Goal: Information Seeking & Learning: Learn about a topic

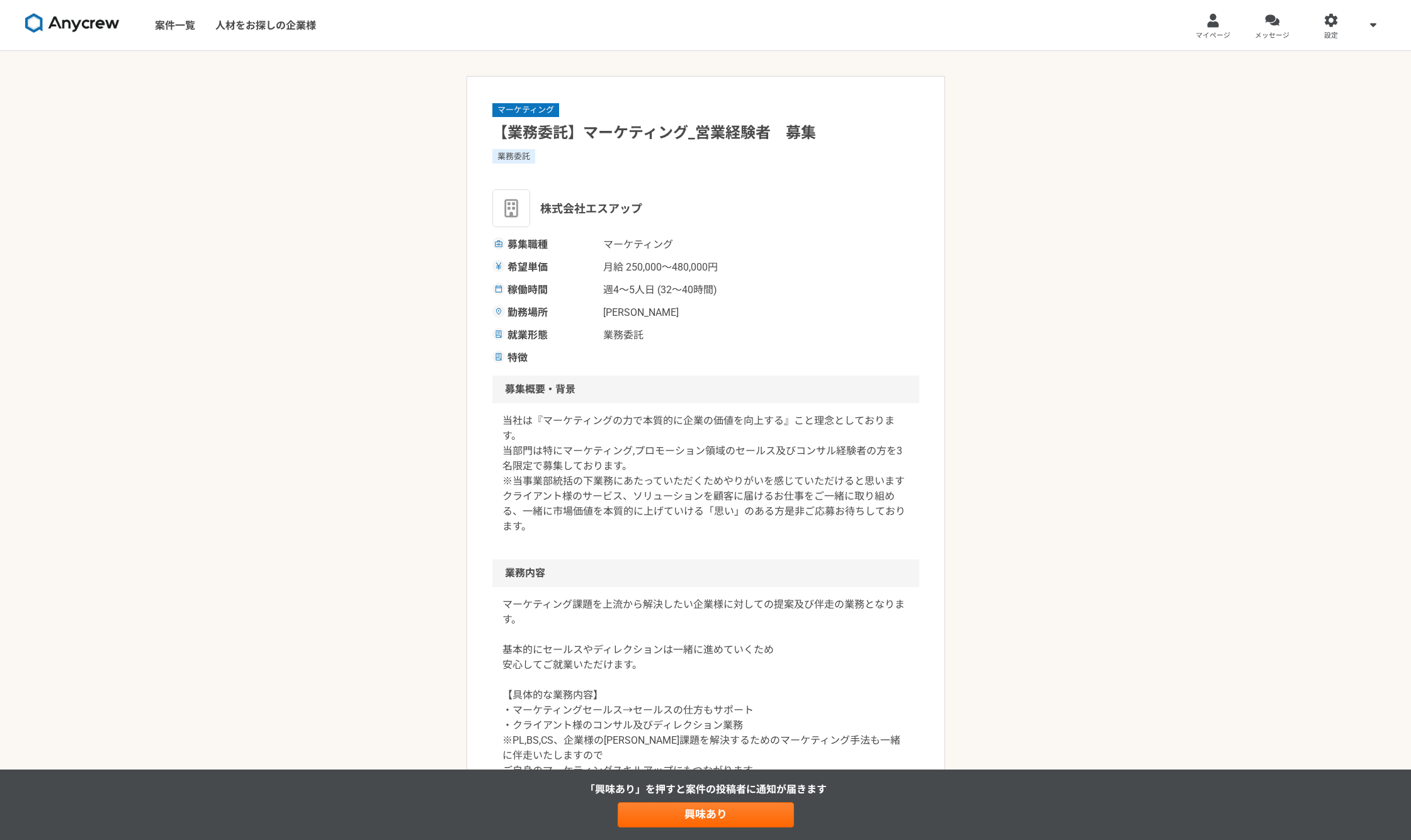
scroll to position [105, 0]
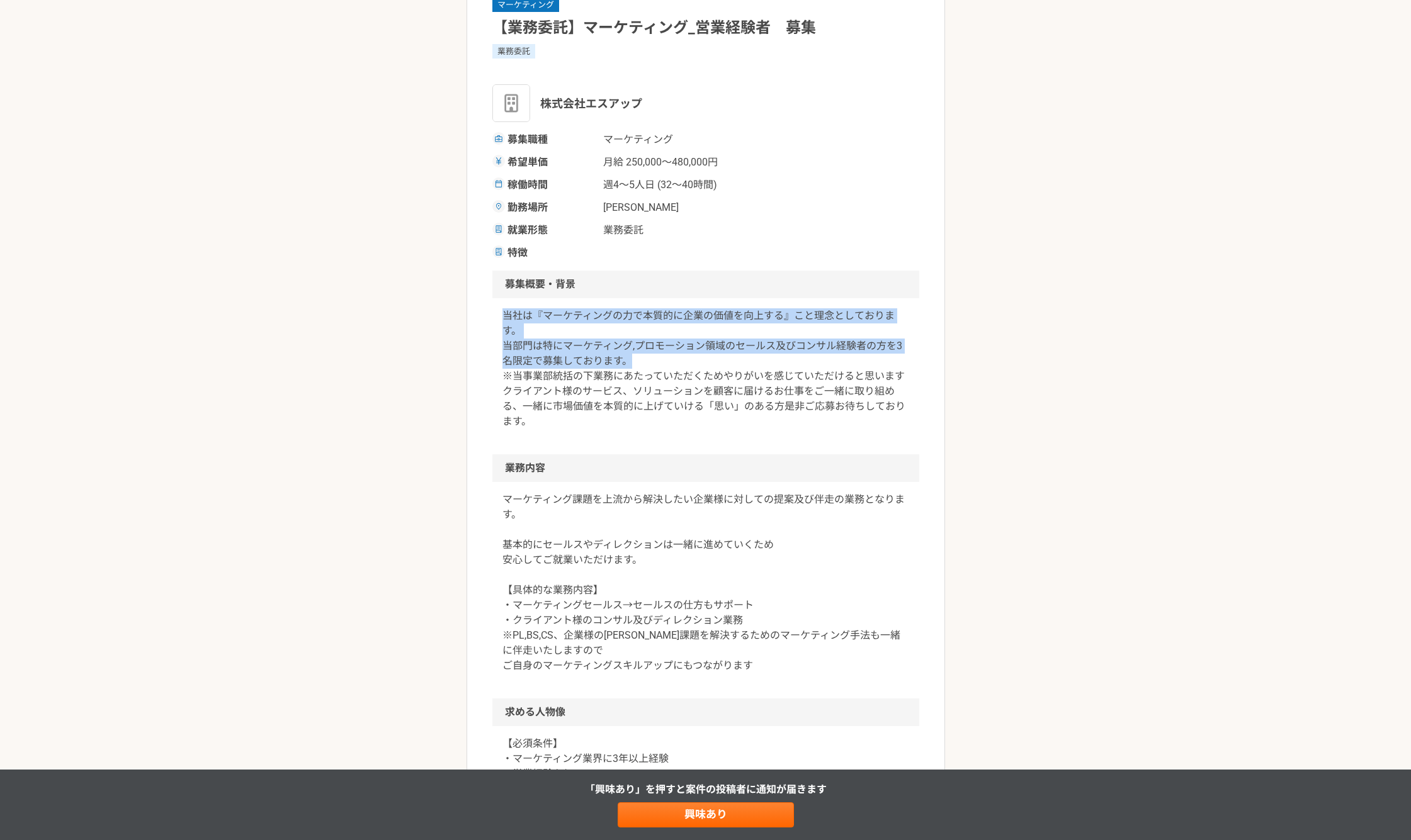
drag, startPoint x: 476, startPoint y: 312, endPoint x: 755, endPoint y: 362, distance: 283.4
click at [755, 361] on article "マーケティング 【業務委託】マーケティング_営業経験者　募集 業務委託 株式会社エスアップ 募集職種 マーケティング 希望単価 月給 250,000〜480,…" at bounding box center [705, 700] width 479 height 1459
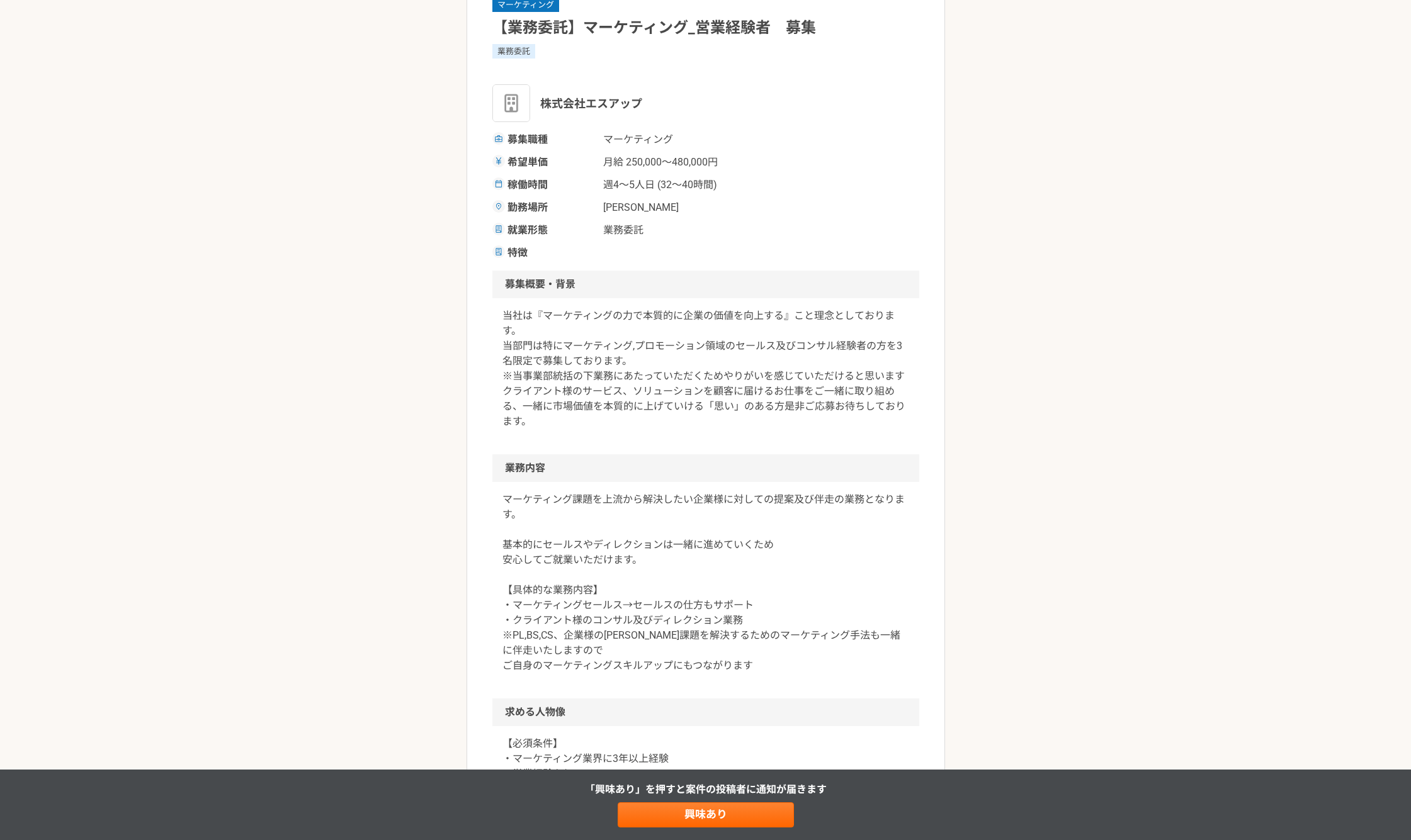
click at [757, 375] on p "当社は『マーケティングの力で本質的に企業の価値を向上する』こと理念としております。 当部門は特にマーケティング,プロモーション領域のセールス及びコンサル経験者…" at bounding box center [705, 369] width 407 height 121
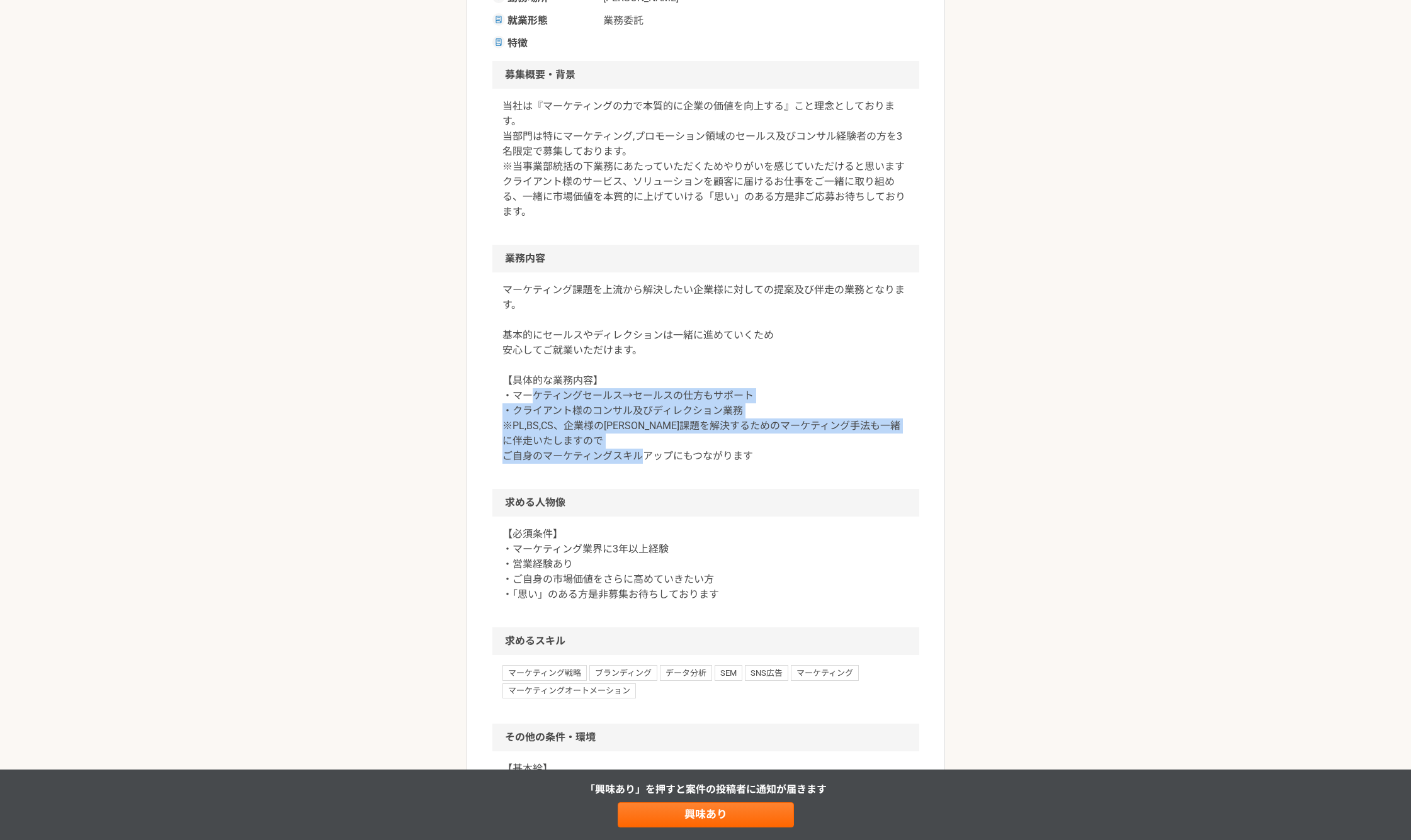
drag, startPoint x: 532, startPoint y: 392, endPoint x: 794, endPoint y: 462, distance: 271.2
click at [793, 462] on p "マーケティング課題を上流から解決したい企業様に対しての提案及び伴走の業務となります。 基本的にセールスやディレクションは一緒に進めていくため 安心してご就業い…" at bounding box center [705, 373] width 407 height 181
click at [795, 462] on p "マーケティング課題を上流から解決したい企業様に対しての提案及び伴走の業務となります。 基本的にセールスやディレクションは一緒に進めていくため 安心してご就業い…" at bounding box center [705, 373] width 407 height 181
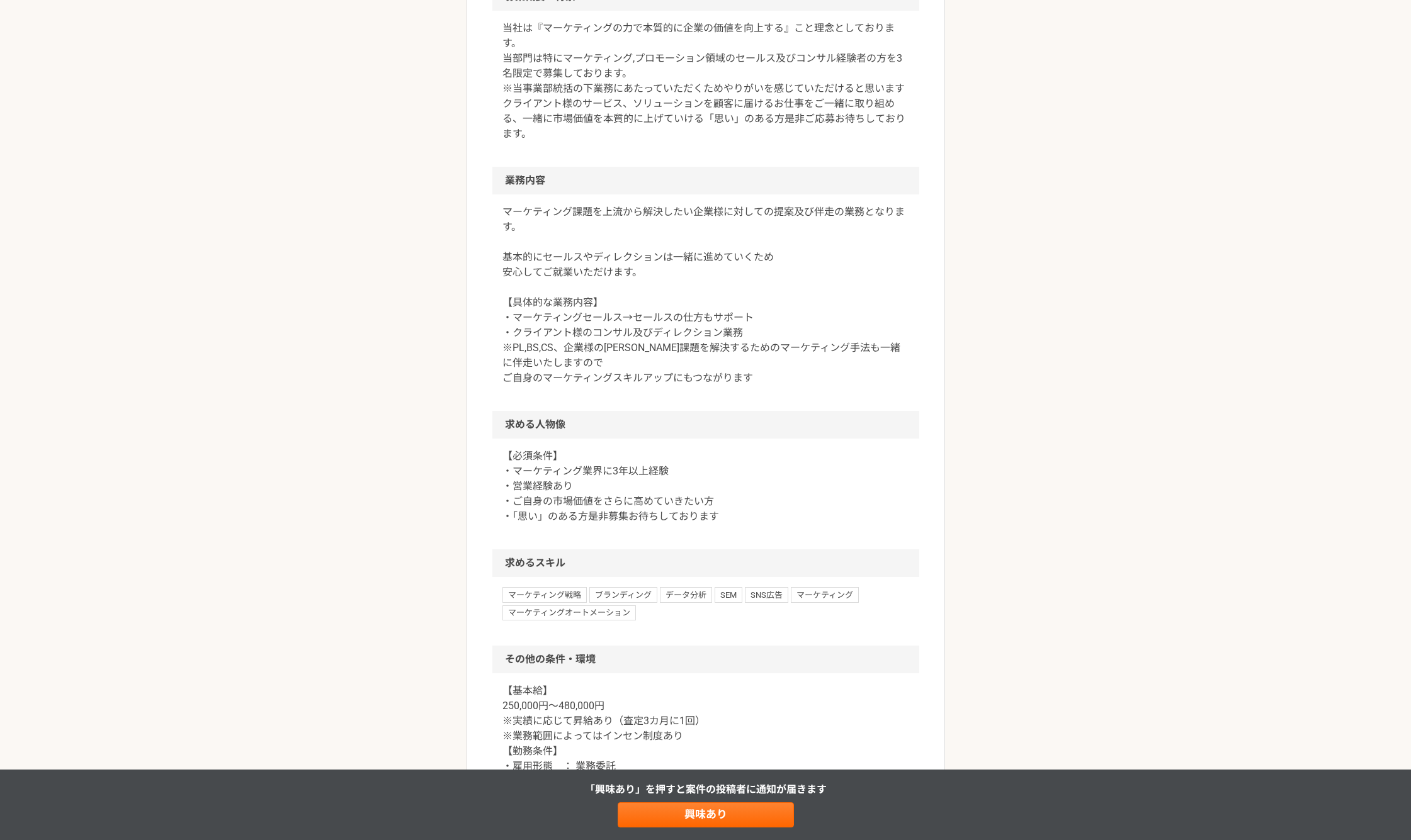
scroll to position [420, 0]
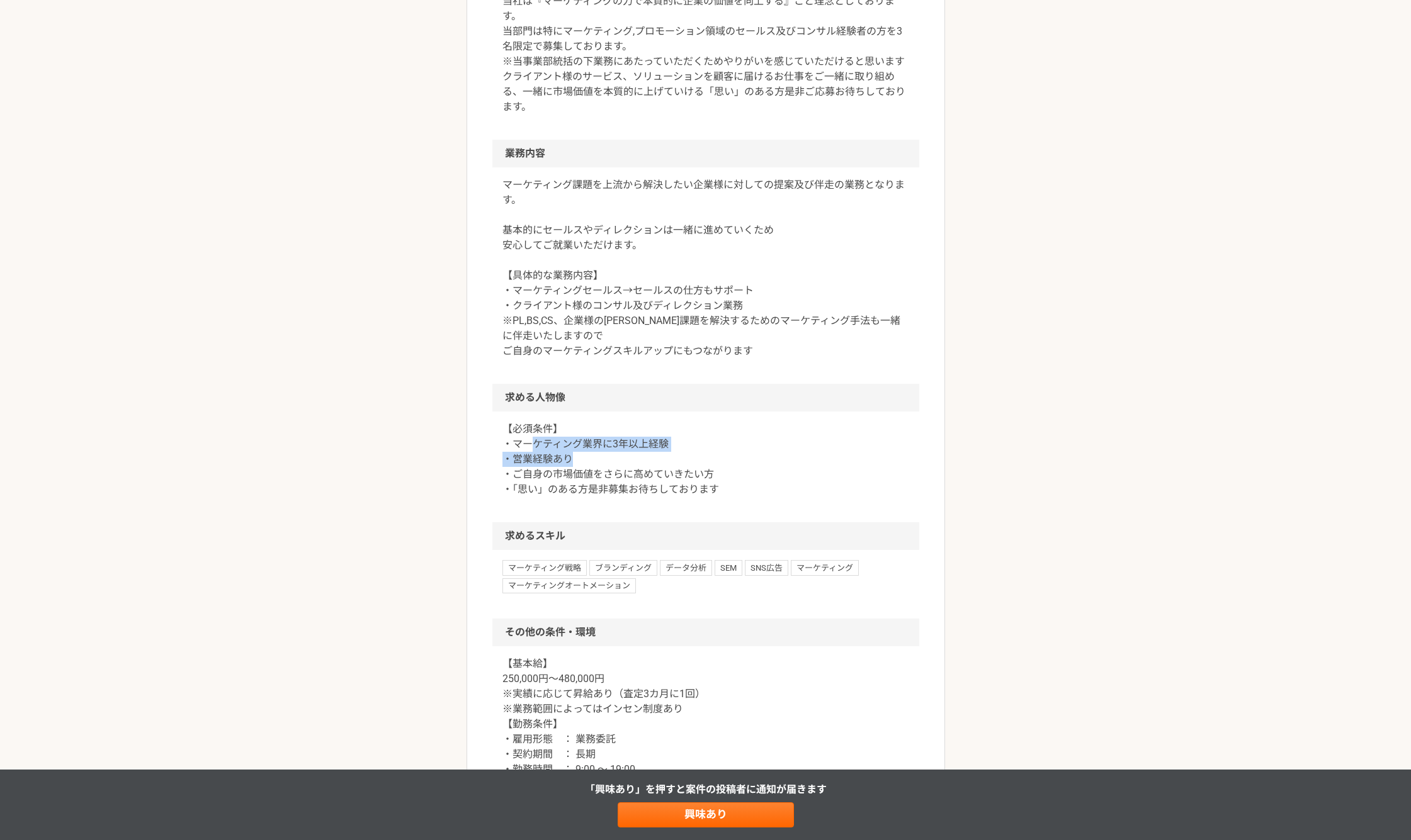
drag, startPoint x: 531, startPoint y: 447, endPoint x: 776, endPoint y: 479, distance: 247.1
click at [765, 475] on p "【必須条件】 ・マーケティング業界に3年以上経験 ・営業経験あり ・ご自身の市場価値をさらに高めていきたい方 ・「思い」のある方是非募集お待ちしております" at bounding box center [705, 459] width 407 height 75
drag, startPoint x: 793, startPoint y: 490, endPoint x: 785, endPoint y: 453, distance: 37.9
click at [794, 490] on p "【必須条件】 ・マーケティング業界に3年以上経験 ・営業経験あり ・ご自身の市場価値をさらに高めていきたい方 ・「思い」のある方是非募集お待ちしております" at bounding box center [705, 459] width 407 height 75
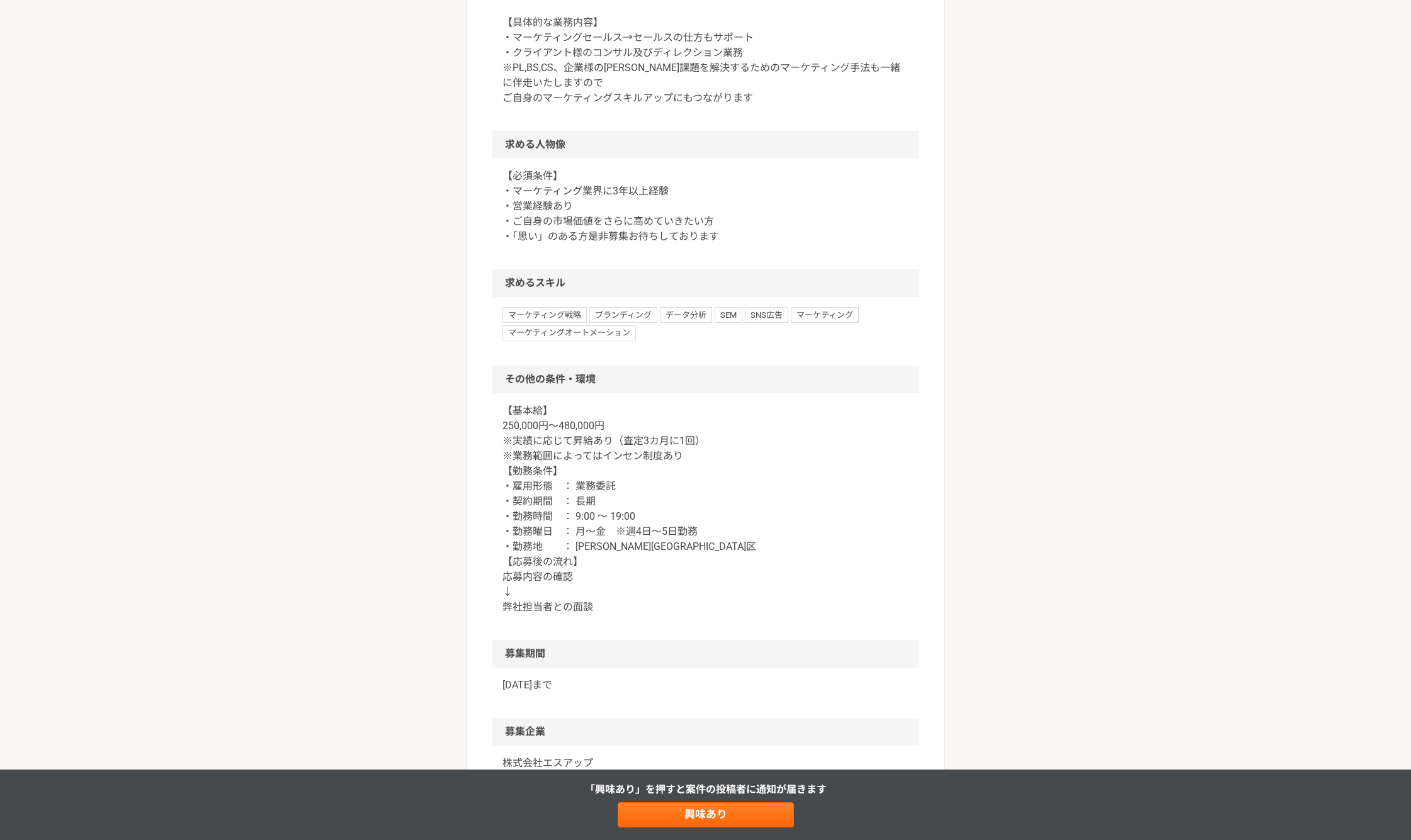
scroll to position [630, 0]
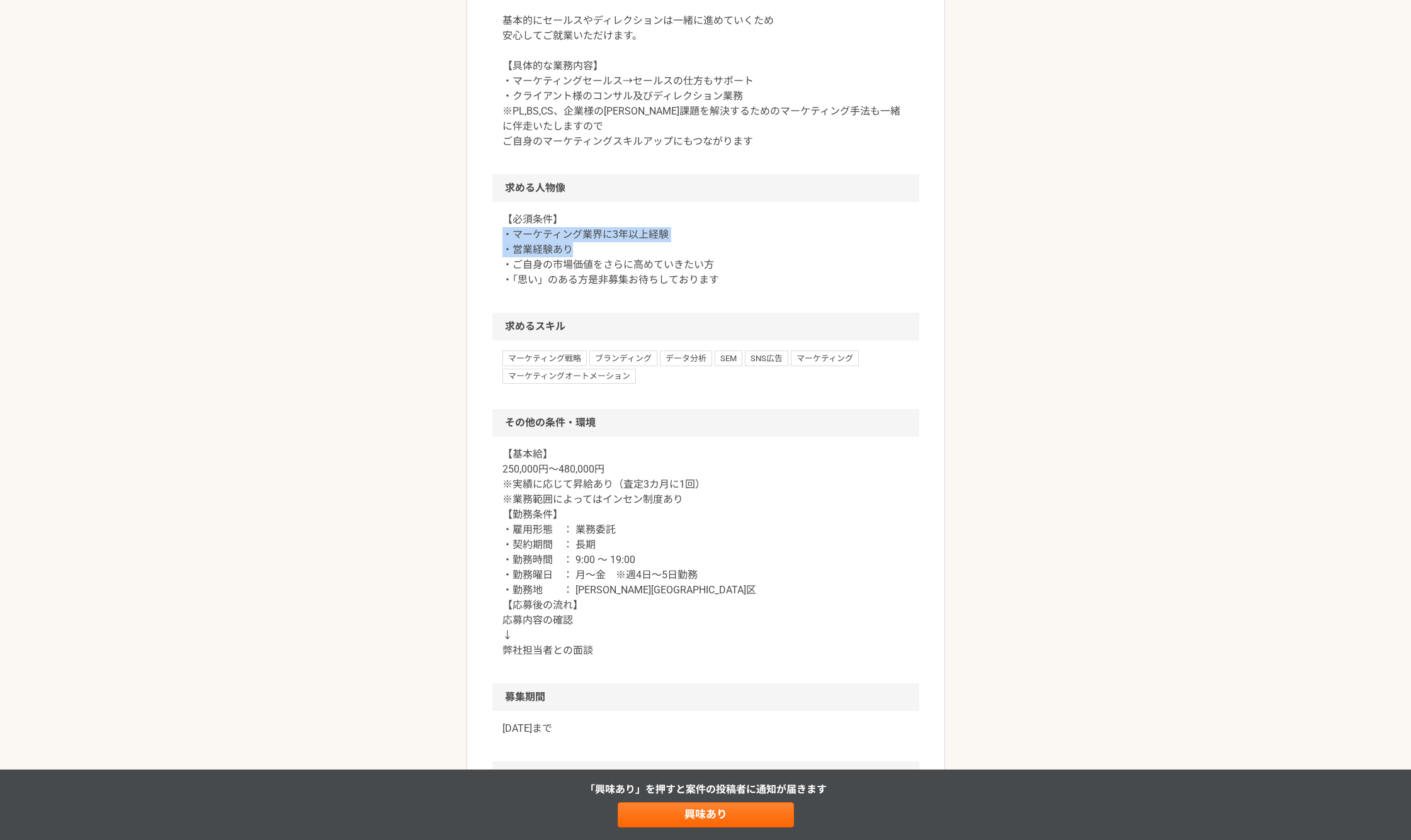
drag, startPoint x: 506, startPoint y: 234, endPoint x: 731, endPoint y: 261, distance: 226.6
click at [731, 257] on p "【必須条件】 ・マーケティング業界に3年以上経験 ・営業経験あり ・ご自身の市場価値をさらに高めていきたい方 ・「思い」のある方是非募集お待ちしております" at bounding box center [705, 250] width 407 height 75
click at [731, 272] on p "【必須条件】 ・マーケティング業界に3年以上経験 ・営業経験あり ・ご自身の市場価値をさらに高めていきたい方 ・「思い」のある方是非募集お待ちしております" at bounding box center [705, 250] width 407 height 75
drag, startPoint x: 755, startPoint y: 285, endPoint x: 504, endPoint y: 224, distance: 258.3
click at [504, 224] on p "【必須条件】 ・マーケティング業界に3年以上経験 ・営業経験あり ・ご自身の市場価値をさらに高めていきたい方 ・「思い」のある方是非募集お待ちしております" at bounding box center [705, 250] width 407 height 75
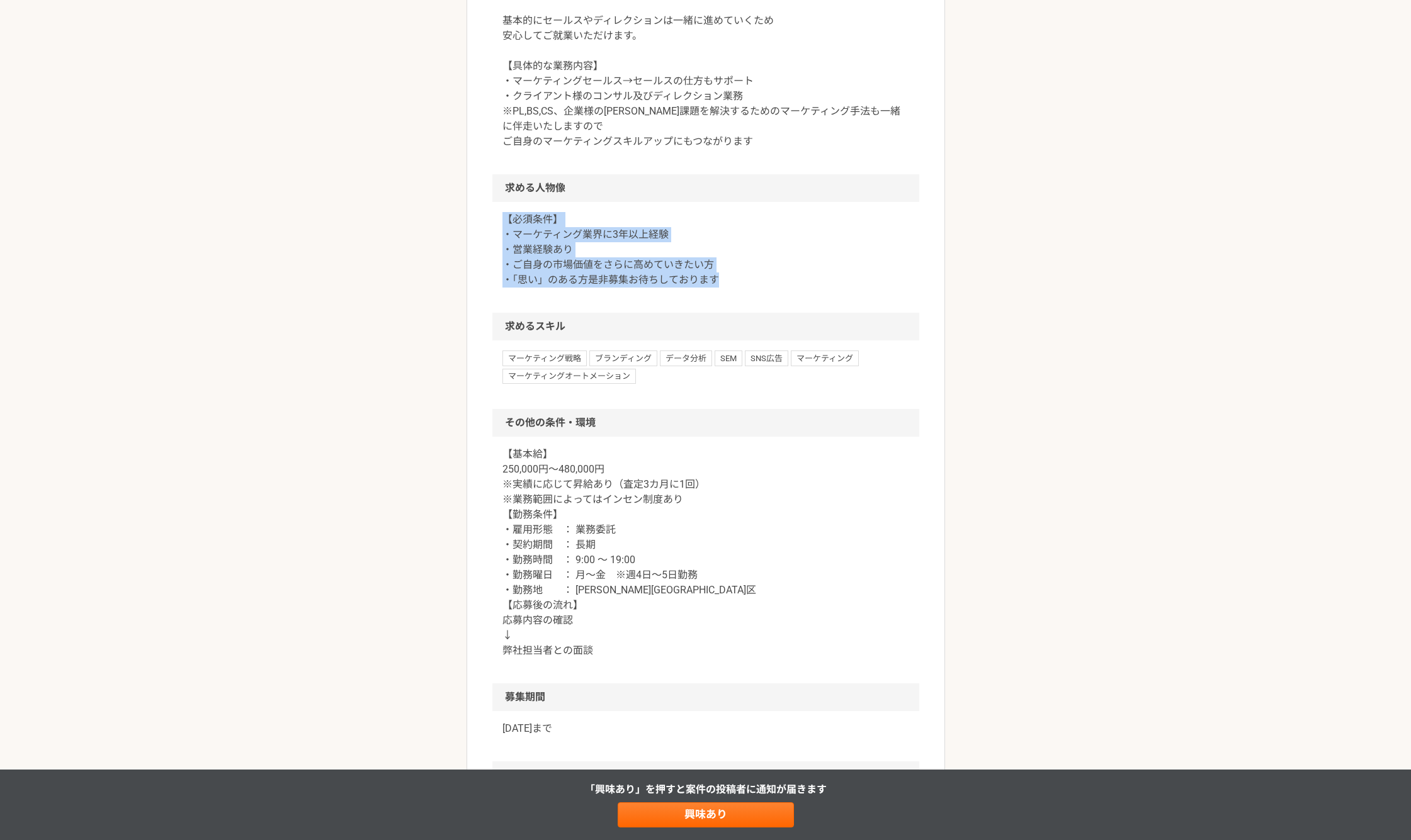
click at [504, 224] on p "【必須条件】 ・マーケティング業界に3年以上経験 ・営業経験あり ・ご自身の市場価値をさらに高めていきたい方 ・「思い」のある方是非募集お待ちしております" at bounding box center [705, 250] width 407 height 75
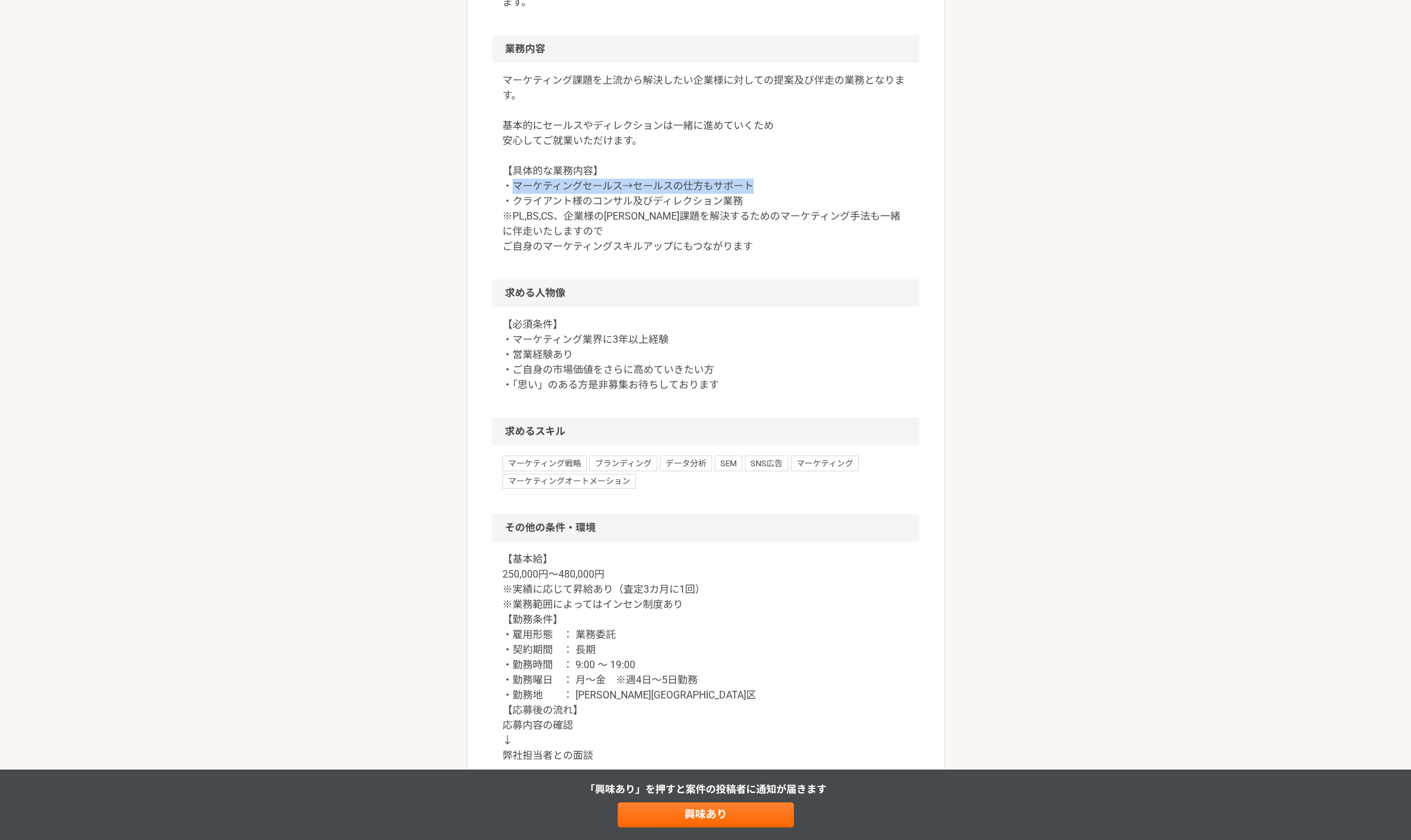
drag, startPoint x: 513, startPoint y: 185, endPoint x: 786, endPoint y: 185, distance: 273.0
click at [786, 185] on p "マーケティング課題を上流から解決したい企業様に対しての提案及び伴走の業務となります。 基本的にセールスやディレクションは一緒に進めていくため 安心してご就業い…" at bounding box center [705, 163] width 407 height 181
click at [771, 199] on p "マーケティング課題を上流から解決したい企業様に対しての提案及び伴走の業務となります。 基本的にセールスやディレクションは一緒に進めていくため 安心してご就業い…" at bounding box center [705, 163] width 407 height 181
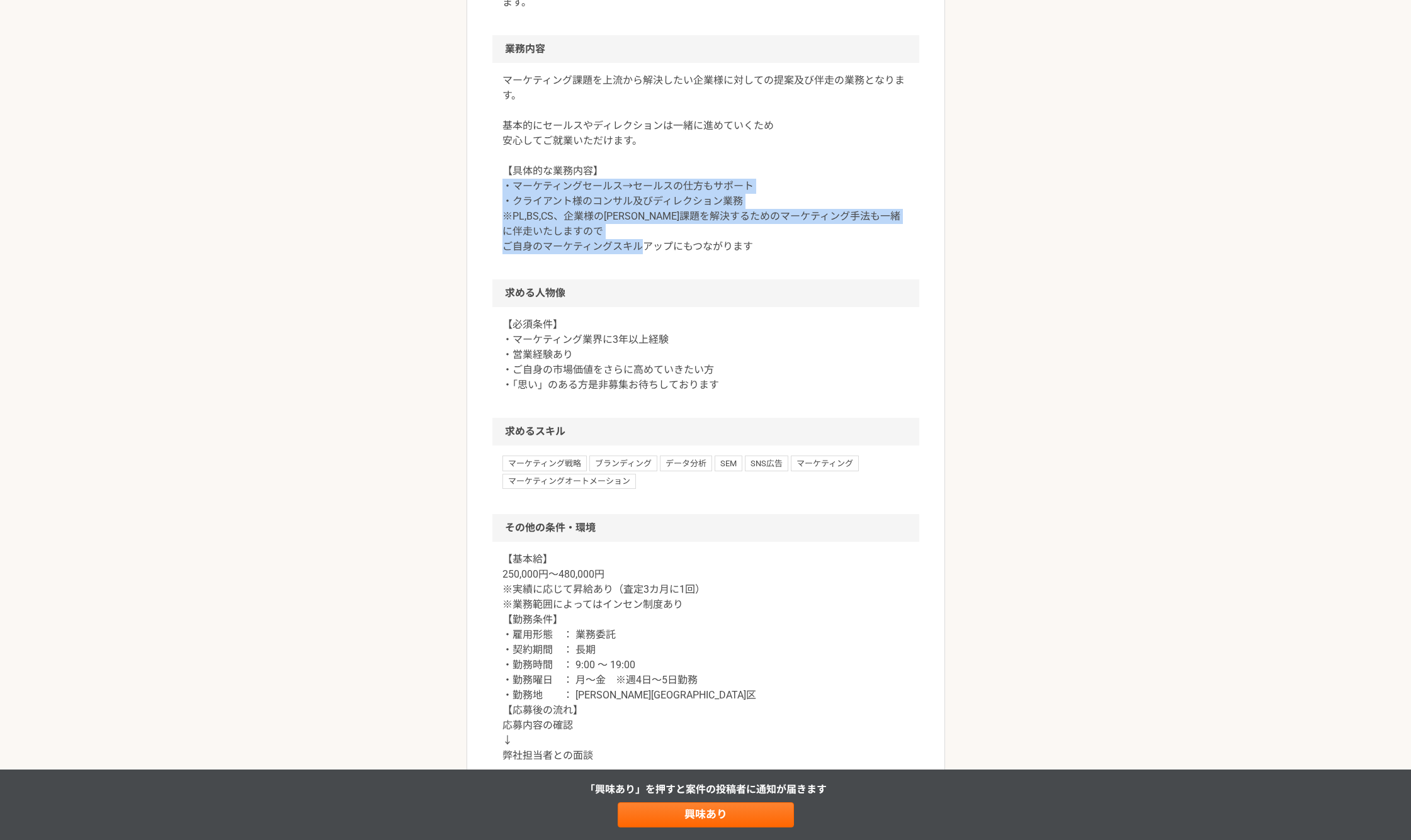
drag, startPoint x: 761, startPoint y: 246, endPoint x: 471, endPoint y: 189, distance: 295.5
click at [471, 189] on article "マーケティング 【業務委託】マーケティング_営業経験者　募集 業務委託 株式会社エスアップ 募集職種 マーケティング 希望単価 月給 250,000〜480,…" at bounding box center [705, 281] width 479 height 1459
drag, startPoint x: 489, startPoint y: 195, endPoint x: 780, endPoint y: 239, distance: 294.3
click at [780, 234] on article "マーケティング 【業務委託】マーケティング_営業経験者　募集 業務委託 株式会社エスアップ 募集職種 マーケティング 希望単価 月給 250,000〜480,…" at bounding box center [705, 281] width 479 height 1459
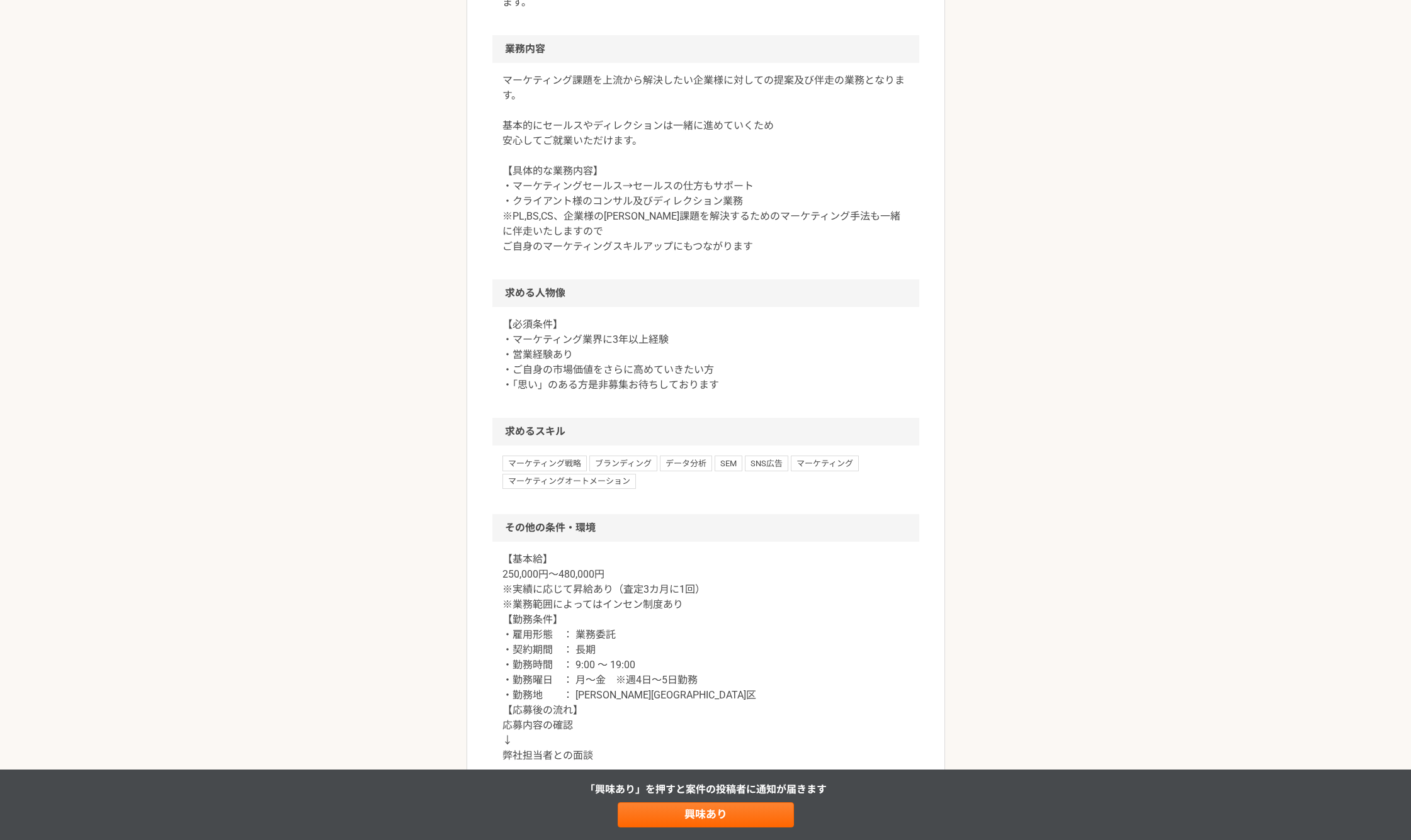
click at [783, 255] on div "マーケティング課題を上流から解決したい企業様に対しての提案及び伴走の業務となります。 基本的にセールスやディレクションは一緒に進めていくため 安心してご就業い…" at bounding box center [705, 171] width 427 height 216
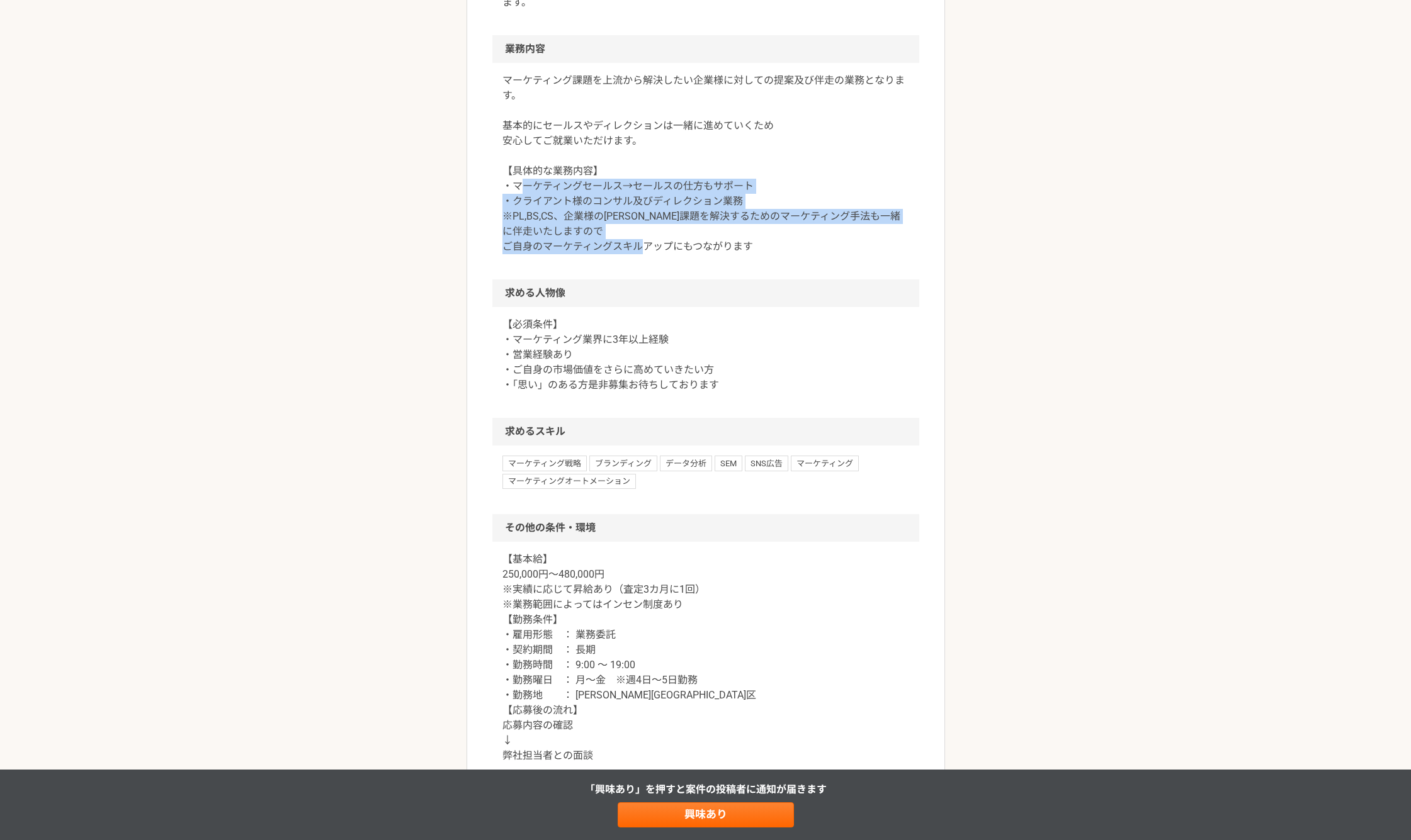
drag, startPoint x: 779, startPoint y: 253, endPoint x: 521, endPoint y: 187, distance: 266.3
click at [521, 187] on p "マーケティング課題を上流から解決したい企業様に対しての提案及び伴走の業務となります。 基本的にセールスやディレクションは一緒に進めていくため 安心してご就業い…" at bounding box center [705, 163] width 407 height 181
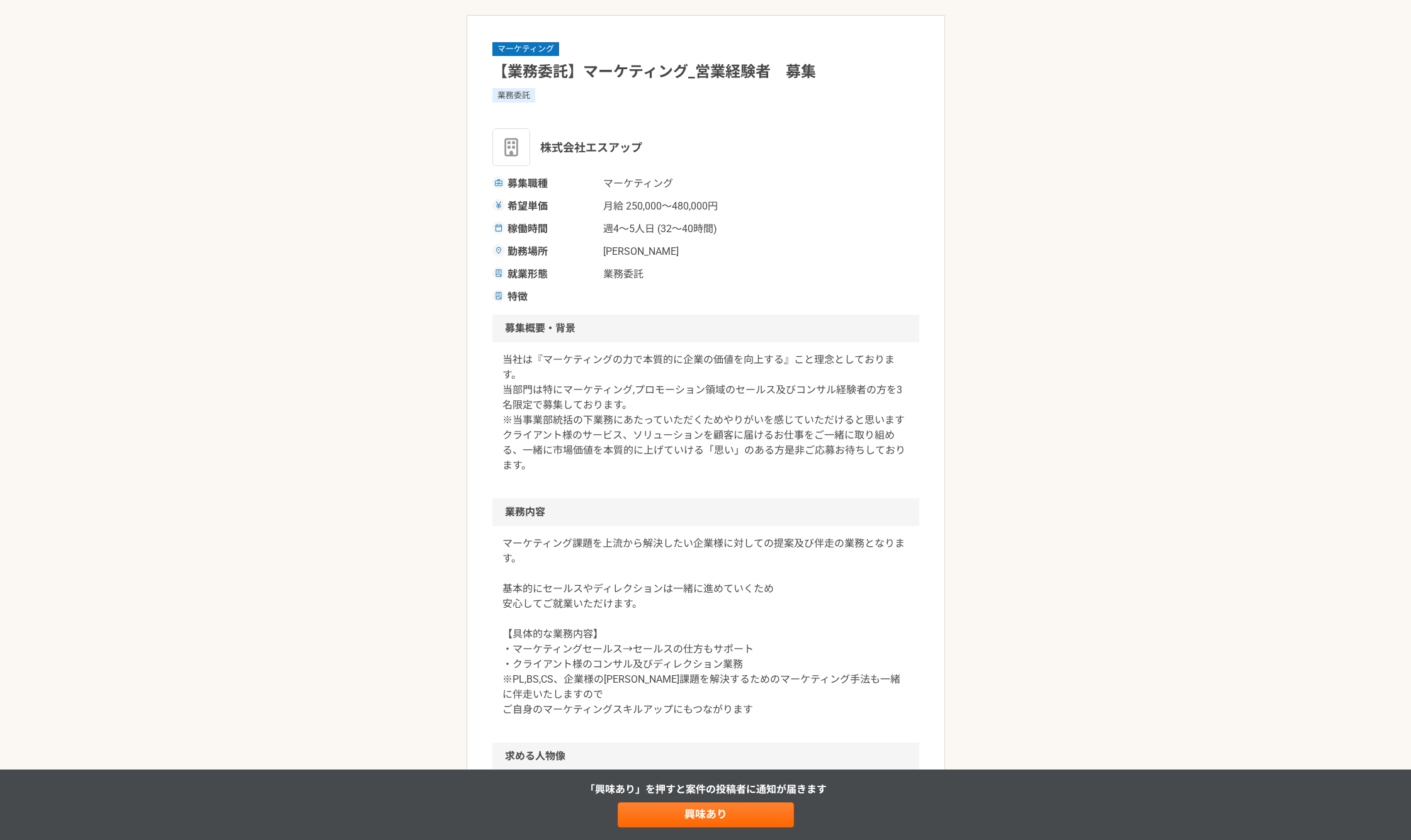
scroll to position [105, 0]
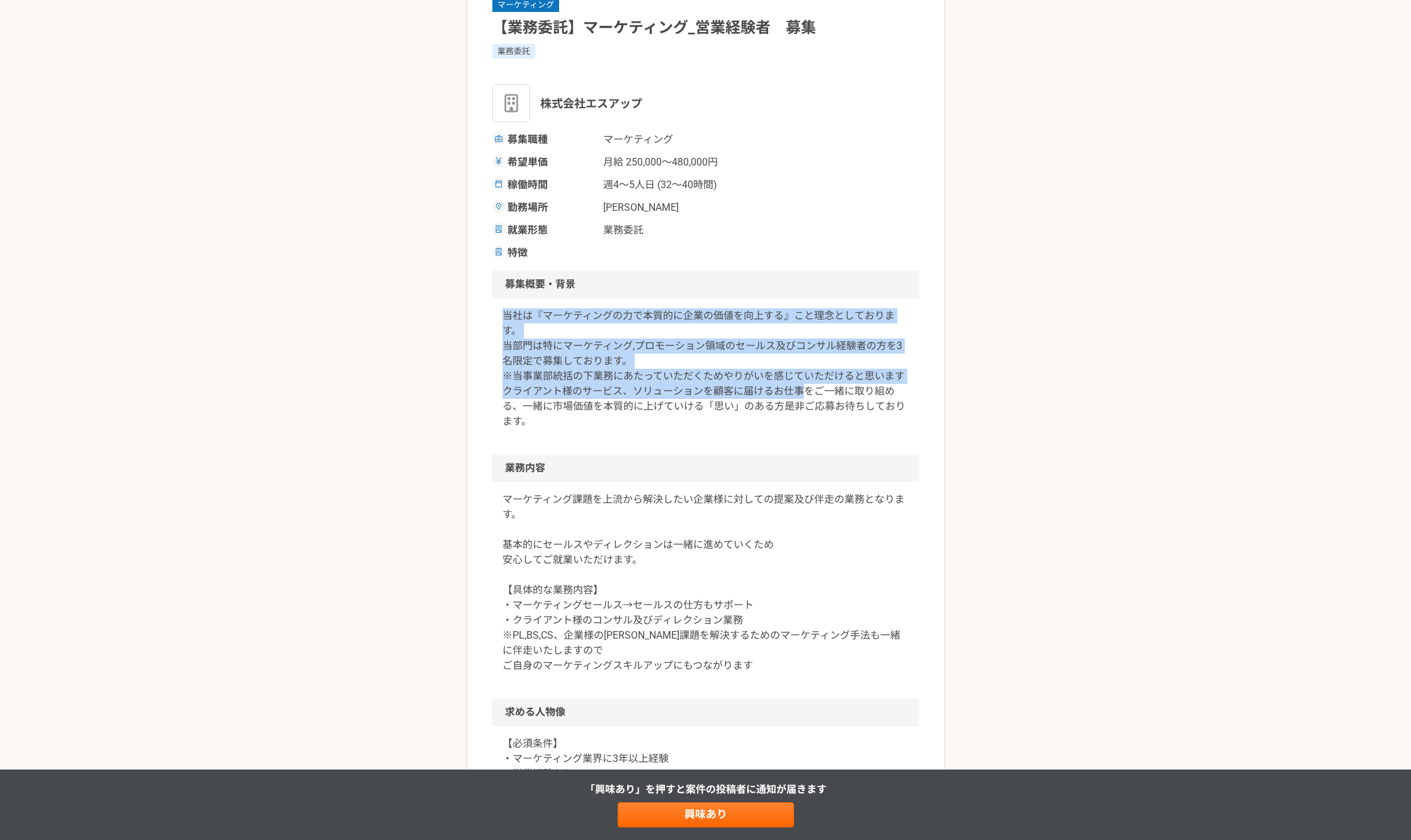
drag, startPoint x: 499, startPoint y: 315, endPoint x: 804, endPoint y: 398, distance: 316.1
click at [805, 396] on div "当社は『マーケティングの力で本質的に企業の価値を向上する』こと理念としております。 当部門は特にマーケティング,プロモーション領域のセールス及びコンサル経験者…" at bounding box center [705, 376] width 427 height 156
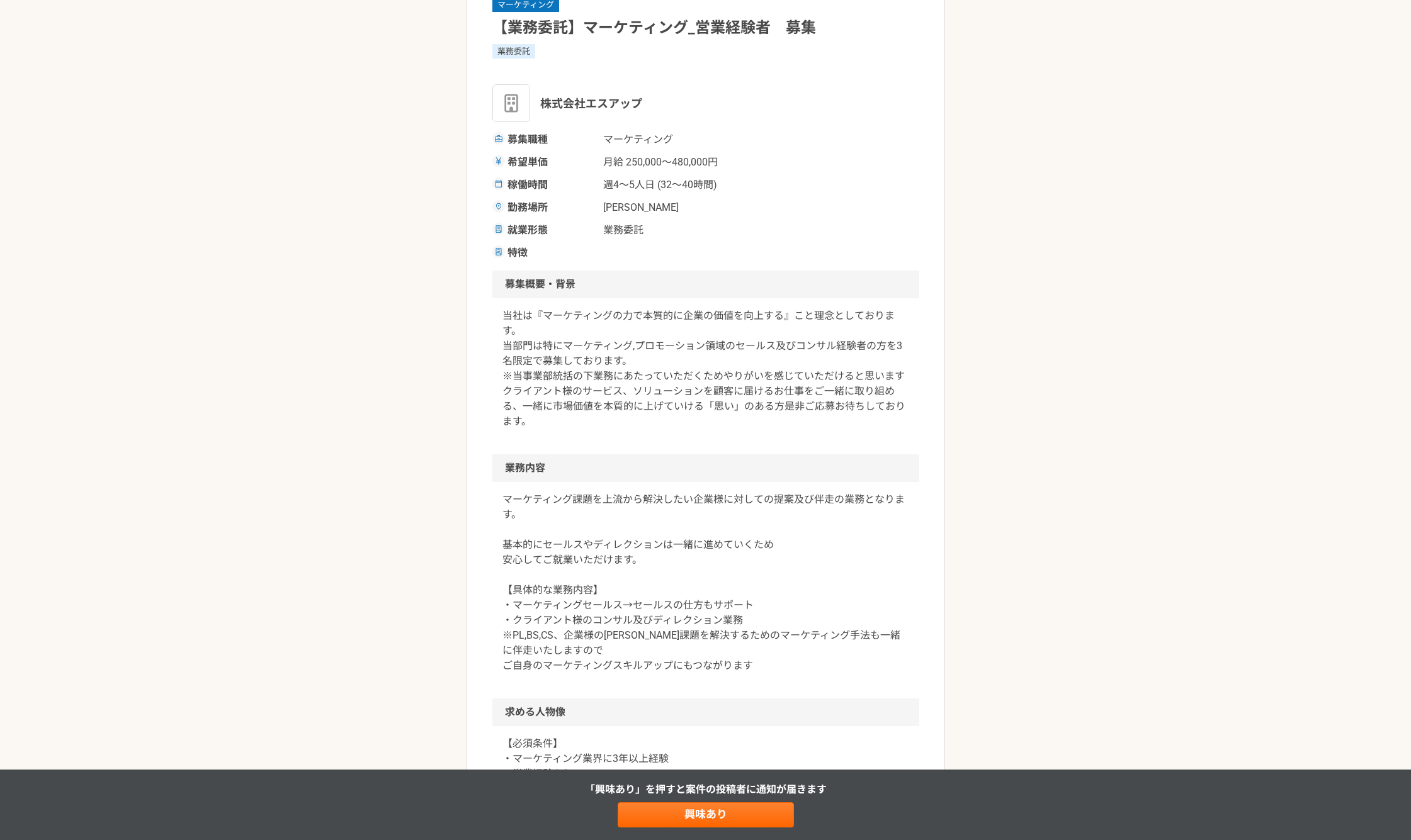
scroll to position [0, 0]
